Goal: Use online tool/utility: Use online tool/utility

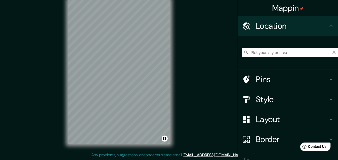
click at [139, 148] on div "© Mapbox © OpenStreetMap Improve this map" at bounding box center [119, 72] width 118 height 160
click at [118, 153] on div "Mappin Location Pins Style Layout Border Choose a border. Hint : you can make l…" at bounding box center [169, 76] width 338 height 168
click at [128, 152] on html "Mappin Location Pins Style Layout Border Choose a border. Hint : you can make l…" at bounding box center [169, 72] width 338 height 160
click at [134, 152] on html "Mappin Location Pins Style Layout Border Choose a border. Hint : you can make l…" at bounding box center [169, 72] width 338 height 160
click at [100, 144] on div "© Mapbox © OpenStreetMap Improve this map" at bounding box center [119, 72] width 118 height 160
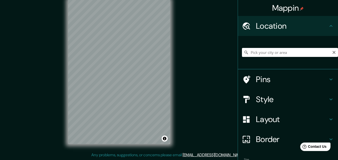
click at [48, 142] on div "Mappin Location Pins Style Layout Border Choose a border. Hint : you can make l…" at bounding box center [169, 76] width 338 height 168
click at [183, 105] on div "Mappin Location Pins Style Layout Border Choose a border. Hint : you can make l…" at bounding box center [169, 76] width 338 height 168
click at [196, 96] on div "Mappin Location Pins Style Layout Border Choose a border. Hint : you can make l…" at bounding box center [169, 76] width 338 height 168
click at [307, 53] on input "Pick your city or area" at bounding box center [290, 52] width 96 height 9
click at [303, 56] on input "Pick your city or area" at bounding box center [290, 52] width 96 height 9
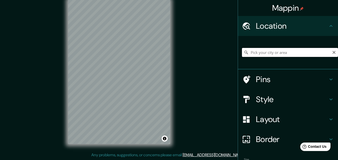
click at [288, 54] on input "Pick your city or area" at bounding box center [290, 52] width 96 height 9
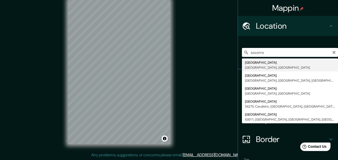
type input "[GEOGRAPHIC_DATA], [GEOGRAPHIC_DATA], [GEOGRAPHIC_DATA]"
